Goal: Transaction & Acquisition: Purchase product/service

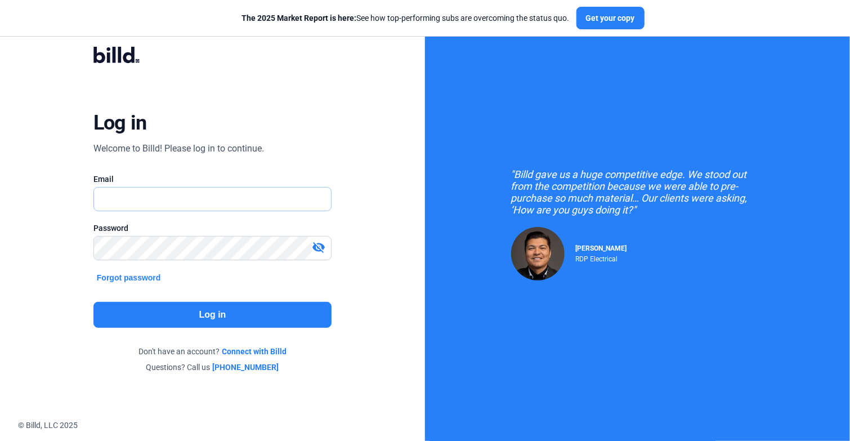
type input "[EMAIL_ADDRESS][DOMAIN_NAME]"
click at [202, 313] on button "Log in" at bounding box center [212, 315] width 238 height 26
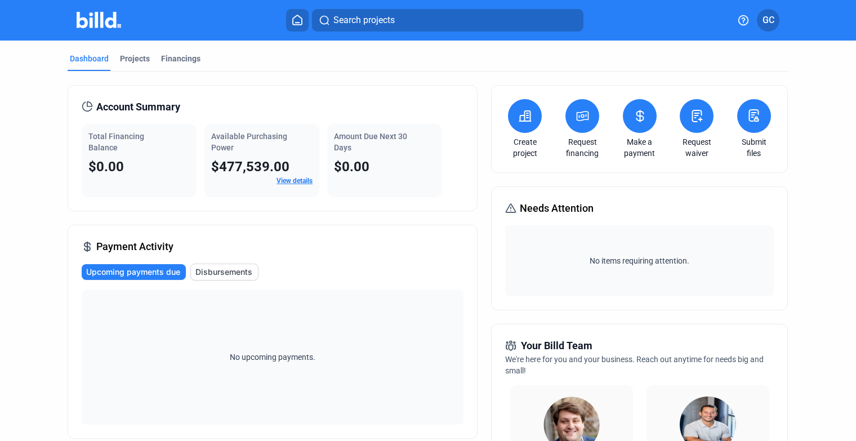
click at [527, 111] on icon at bounding box center [525, 116] width 11 height 10
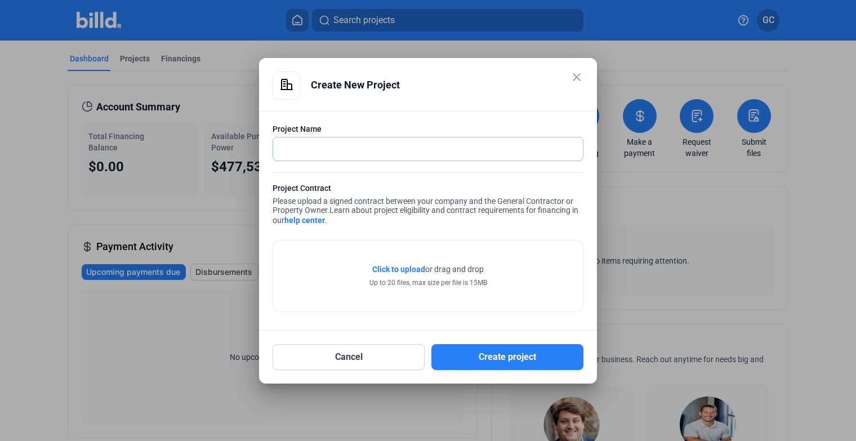
click at [324, 148] on input "text" at bounding box center [428, 148] width 310 height 23
type input "Windwood B-1846"
click at [500, 354] on button "Create project" at bounding box center [507, 357] width 152 height 26
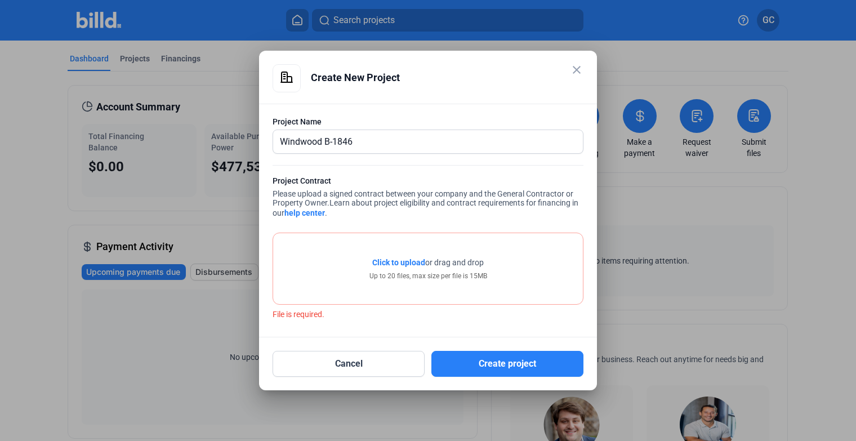
click at [401, 265] on span "Click to upload" at bounding box center [398, 262] width 53 height 9
click at [405, 267] on span "Click to upload" at bounding box center [398, 262] width 53 height 9
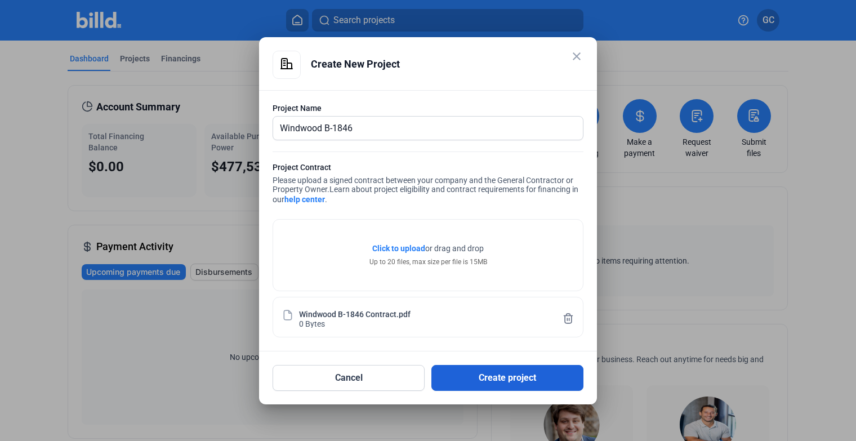
click at [516, 382] on button "Create project" at bounding box center [507, 378] width 152 height 26
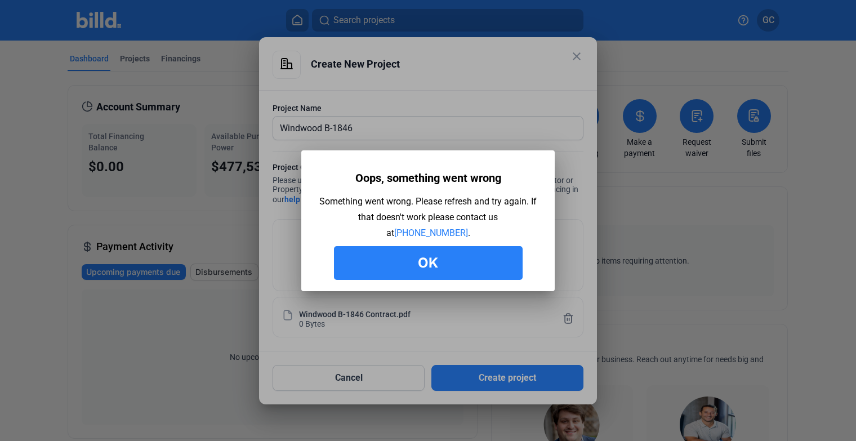
click at [435, 252] on button "Ok" at bounding box center [428, 263] width 189 height 34
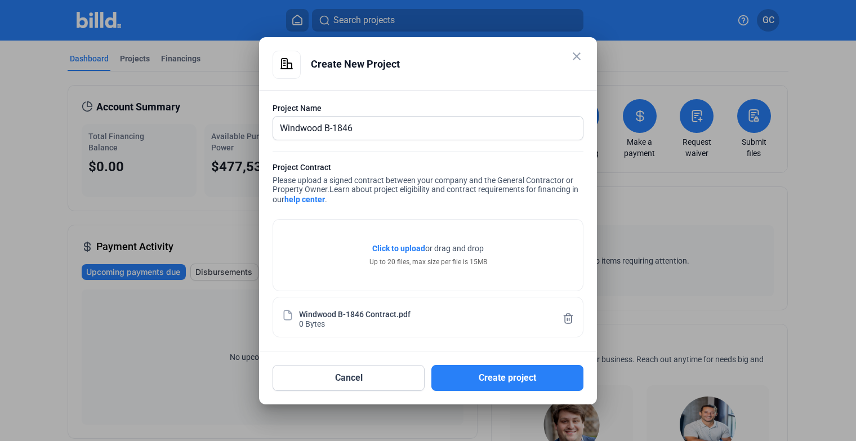
click at [404, 247] on span "Click to upload" at bounding box center [398, 248] width 53 height 9
click at [492, 373] on button "Create project" at bounding box center [507, 378] width 152 height 26
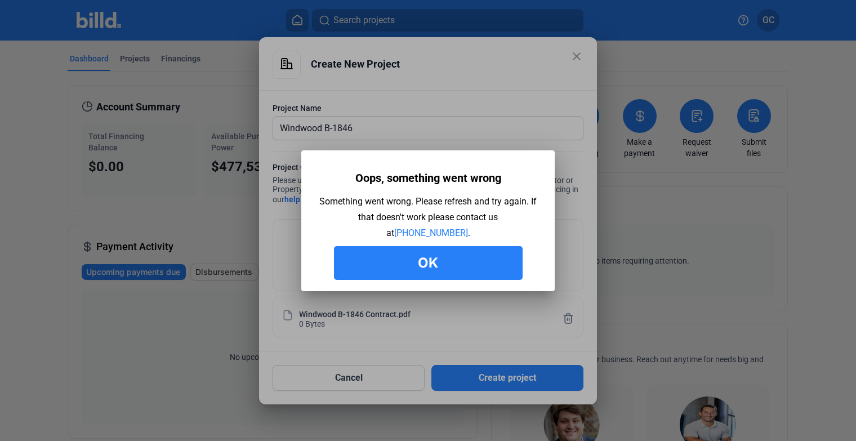
click at [427, 256] on button "Ok" at bounding box center [428, 263] width 189 height 34
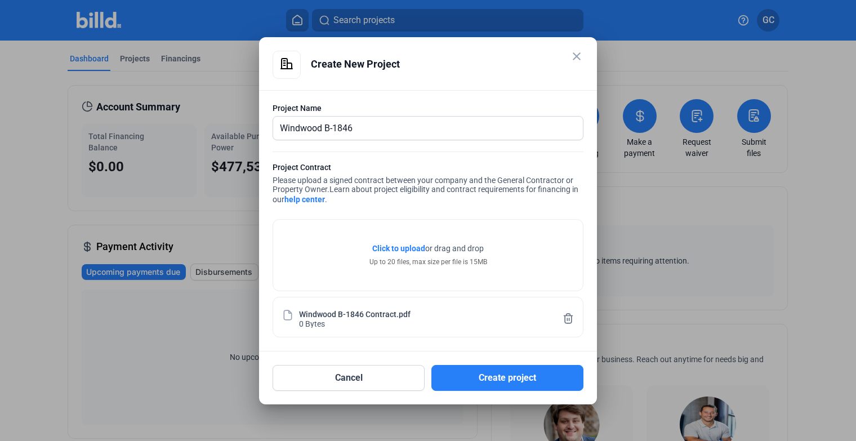
click at [572, 59] on mat-icon "close" at bounding box center [577, 57] width 14 height 14
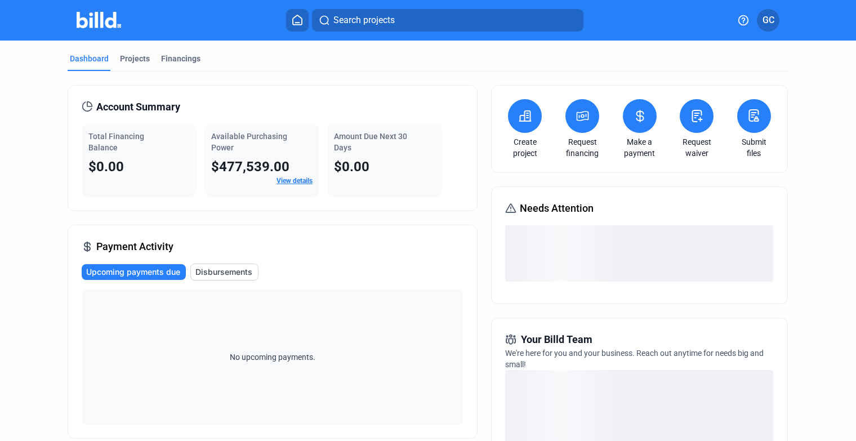
click at [534, 117] on button at bounding box center [525, 116] width 34 height 34
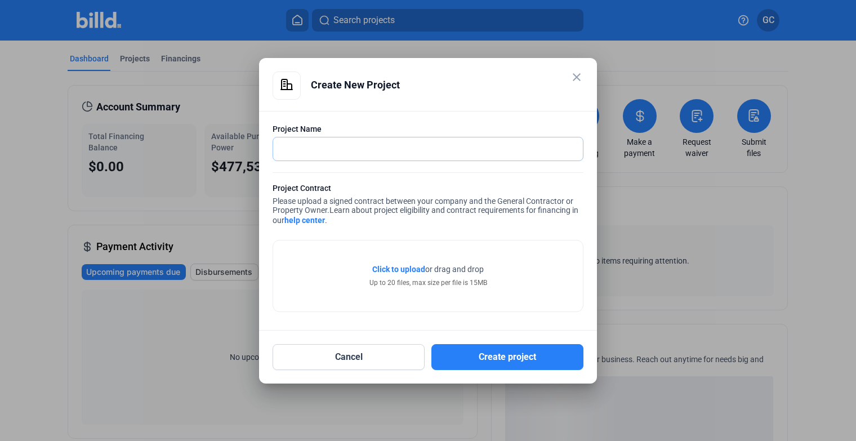
click at [307, 159] on input "text" at bounding box center [421, 148] width 297 height 23
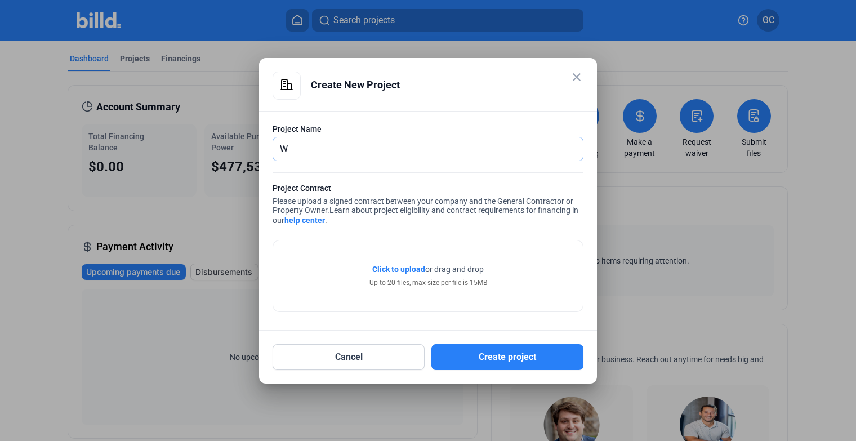
type input "Windwood B-1846"
click at [397, 270] on span "Click to upload" at bounding box center [398, 269] width 53 height 9
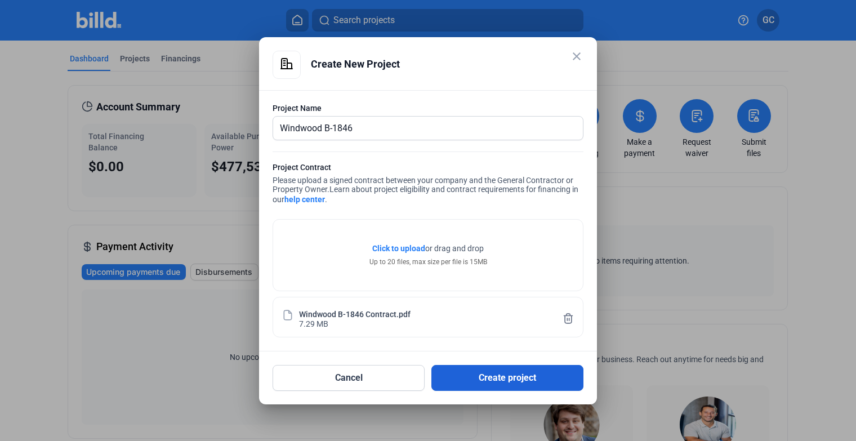
click at [509, 376] on button "Create project" at bounding box center [507, 378] width 152 height 26
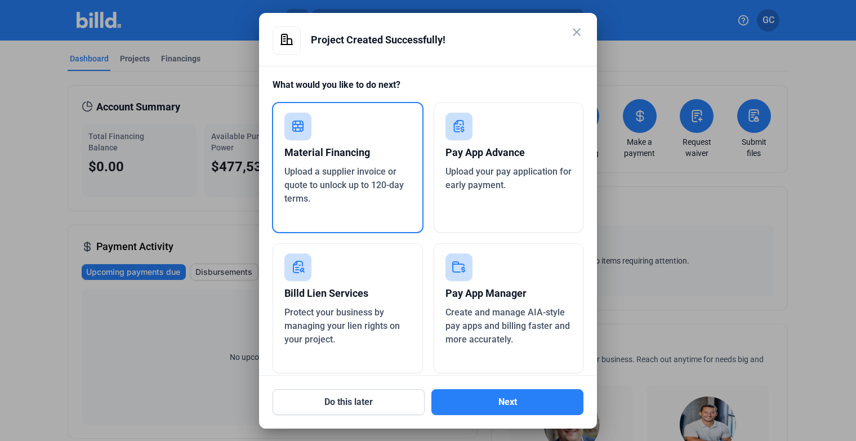
click at [356, 197] on div "Upload a supplier invoice or quote to unlock up to 120-day terms." at bounding box center [347, 185] width 127 height 41
click at [488, 403] on button "Next" at bounding box center [507, 402] width 152 height 26
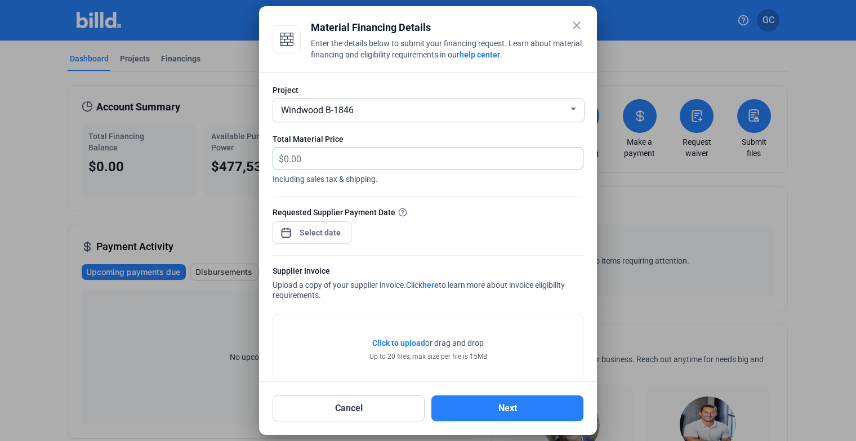
drag, startPoint x: 308, startPoint y: 163, endPoint x: 255, endPoint y: 152, distance: 54.0
click at [255, 152] on div "close Material Financing Details Enter the details below to submit your financi…" at bounding box center [428, 220] width 856 height 441
type input "258,206.38"
click at [340, 232] on div "close Material Financing Details Enter the details below to submit your financi…" at bounding box center [428, 220] width 856 height 441
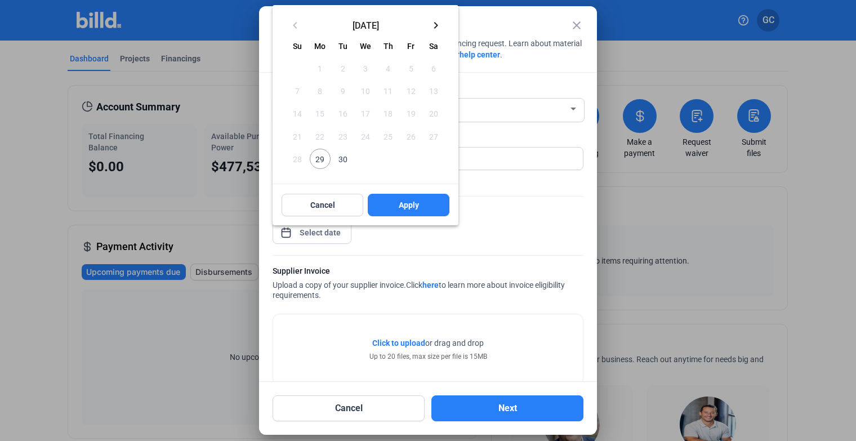
click at [412, 242] on div at bounding box center [428, 220] width 856 height 441
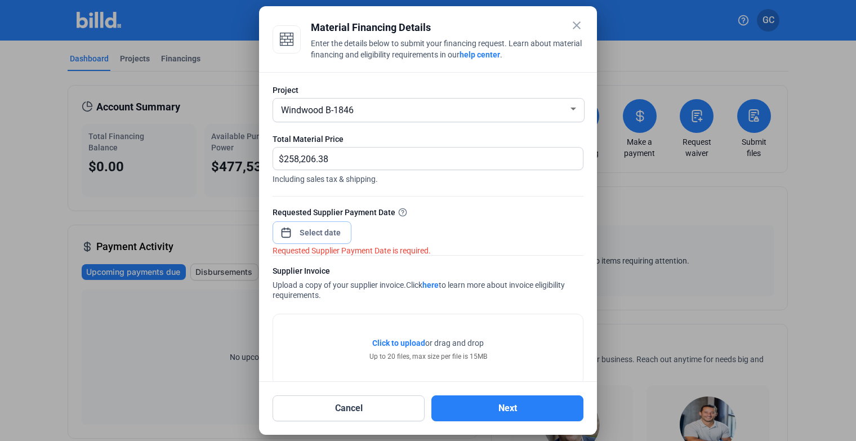
click at [338, 231] on input at bounding box center [320, 233] width 48 height 14
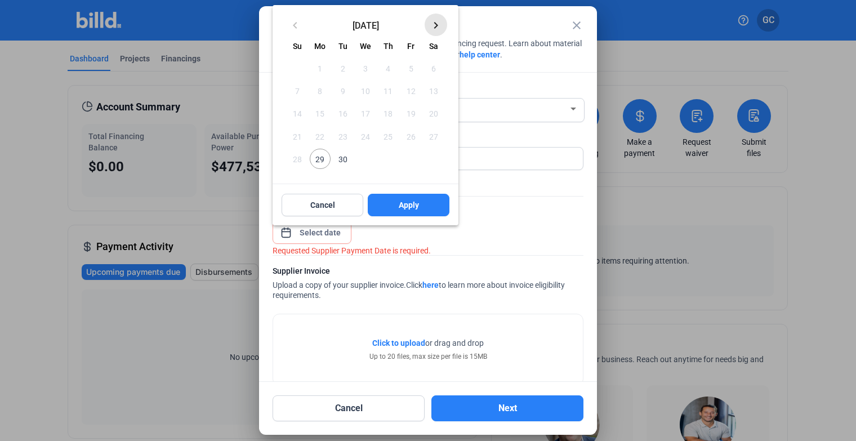
click at [439, 25] on mat-icon "keyboard_arrow_right" at bounding box center [436, 26] width 14 height 14
click at [318, 94] on span "6" at bounding box center [320, 91] width 20 height 20
click at [398, 203] on button "Apply" at bounding box center [409, 205] width 82 height 23
type input "Oct 06, 2025"
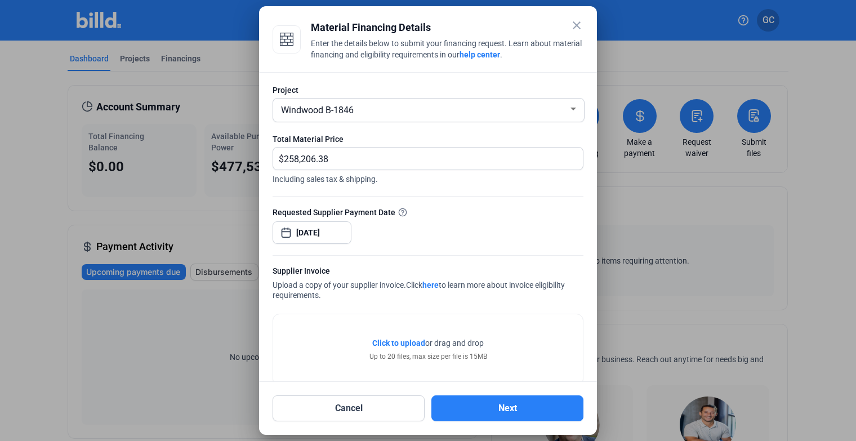
click at [403, 345] on span "Click to upload" at bounding box center [398, 342] width 53 height 9
click at [414, 343] on span "Click to upload" at bounding box center [398, 342] width 53 height 9
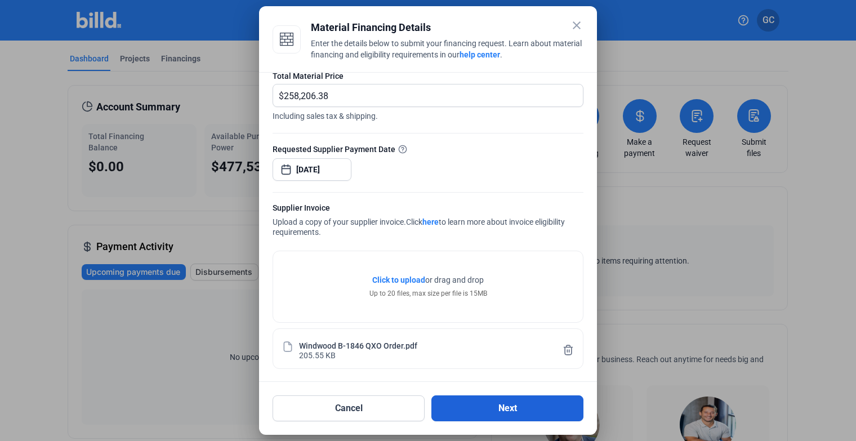
click at [499, 410] on button "Next" at bounding box center [507, 408] width 152 height 26
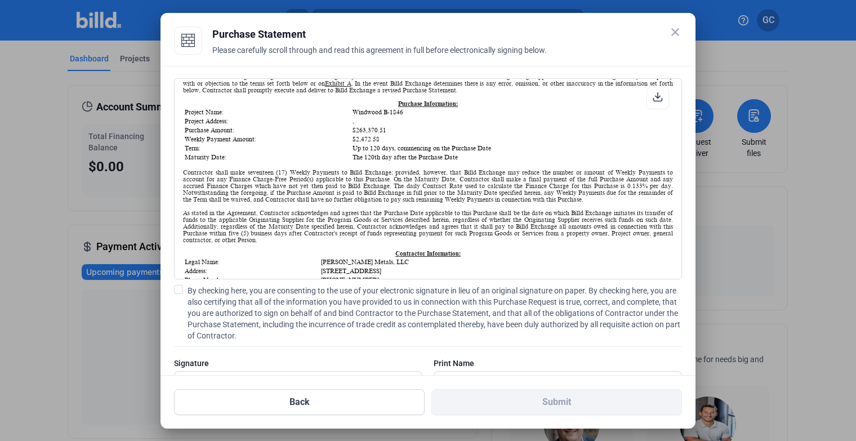
scroll to position [113, 0]
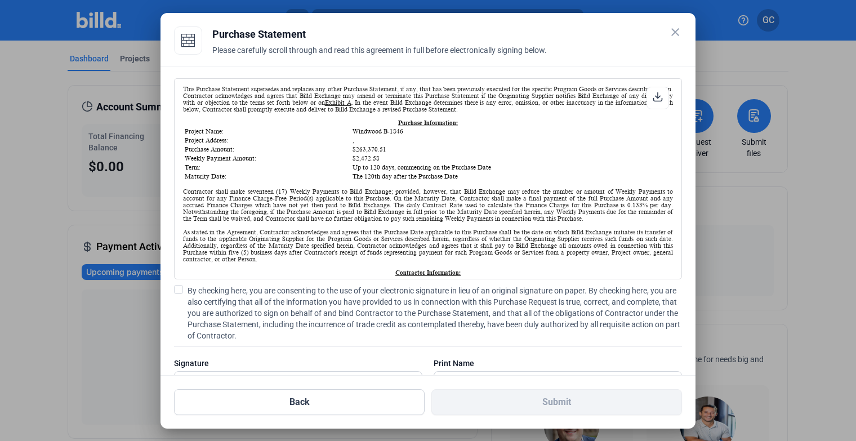
click at [672, 37] on mat-icon "close" at bounding box center [675, 32] width 14 height 14
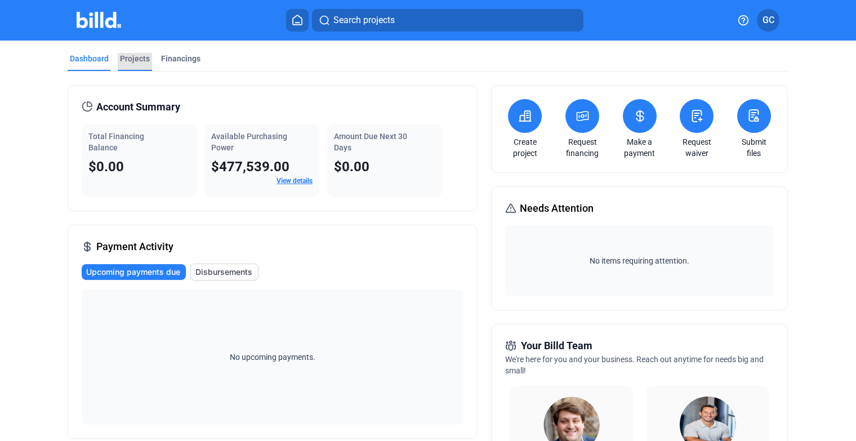
click at [129, 61] on div "Projects" at bounding box center [135, 58] width 30 height 11
